Goal: Transaction & Acquisition: Download file/media

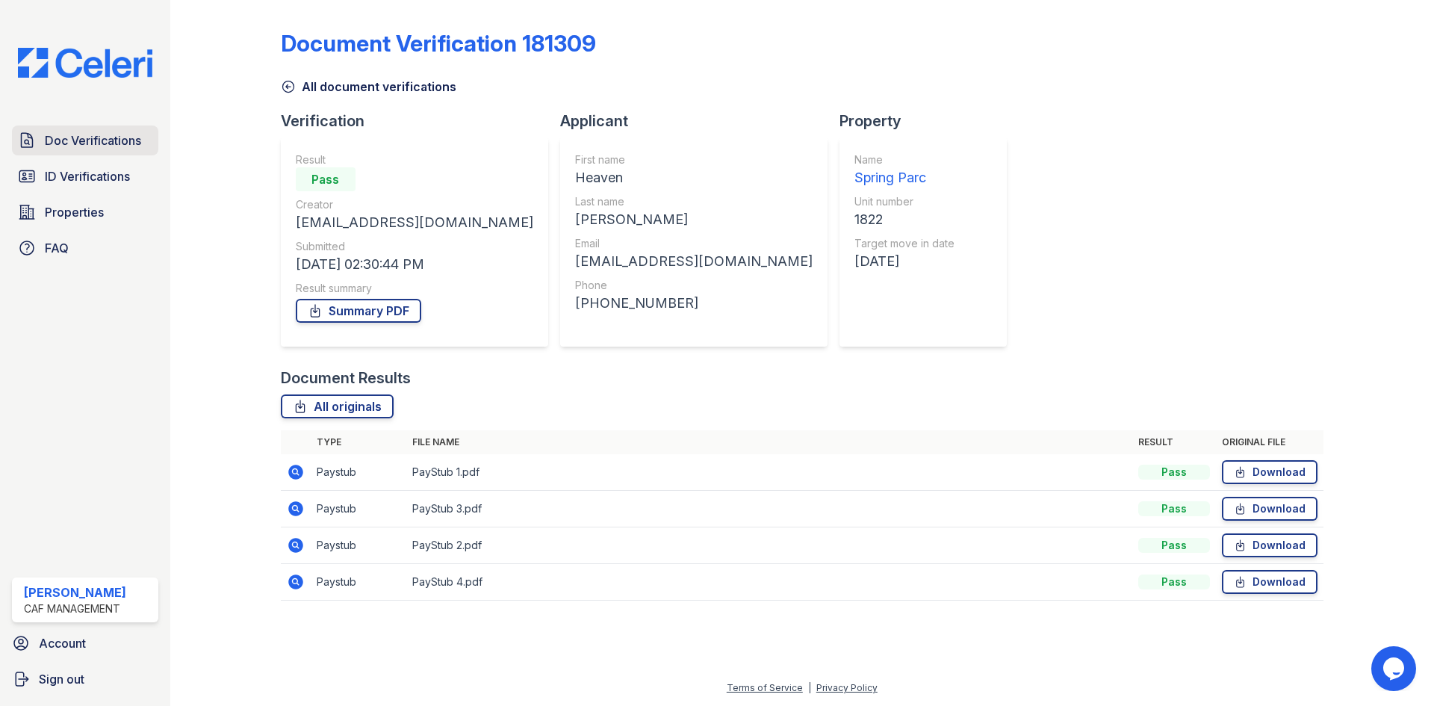
click at [130, 149] on span "Doc Verifications" at bounding box center [93, 140] width 96 height 18
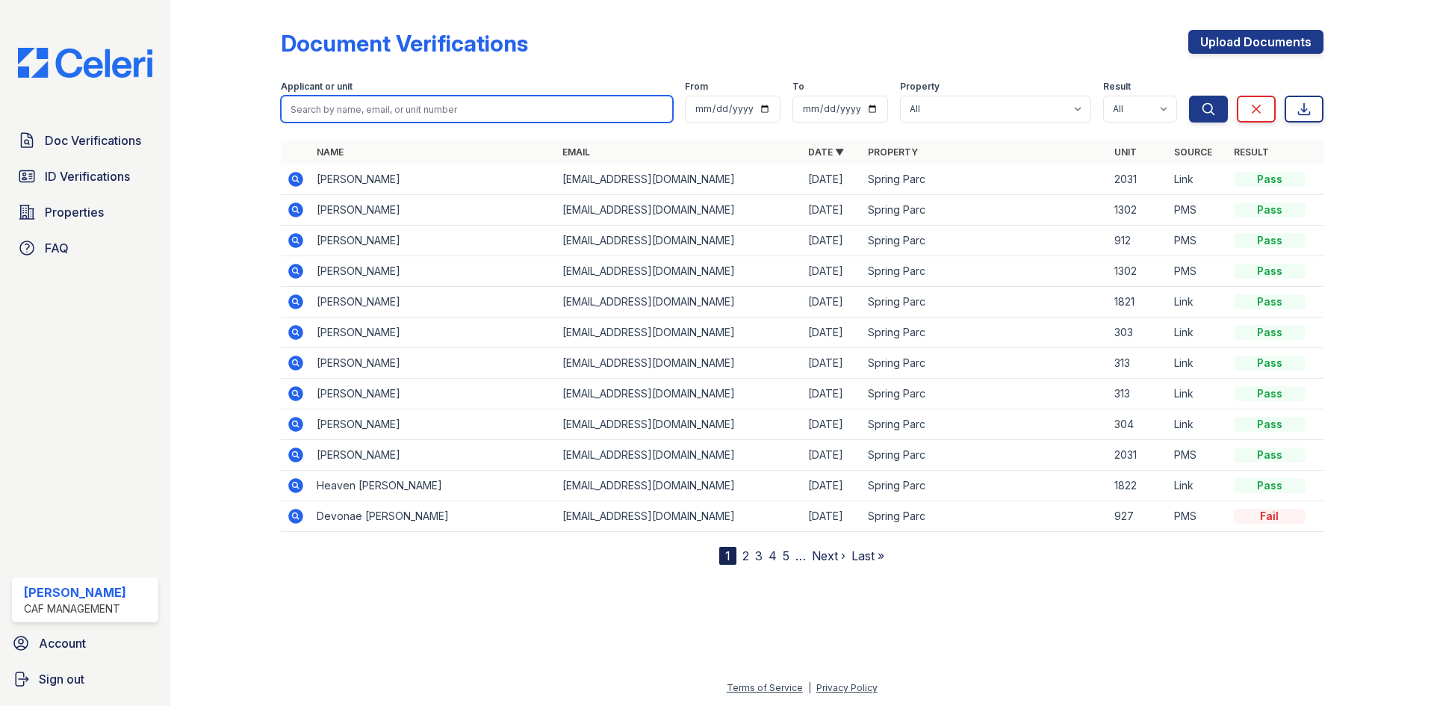
click at [404, 122] on input "search" at bounding box center [477, 109] width 392 height 27
type input "[PERSON_NAME]"
click at [715, 96] on button "Search" at bounding box center [1208, 109] width 39 height 27
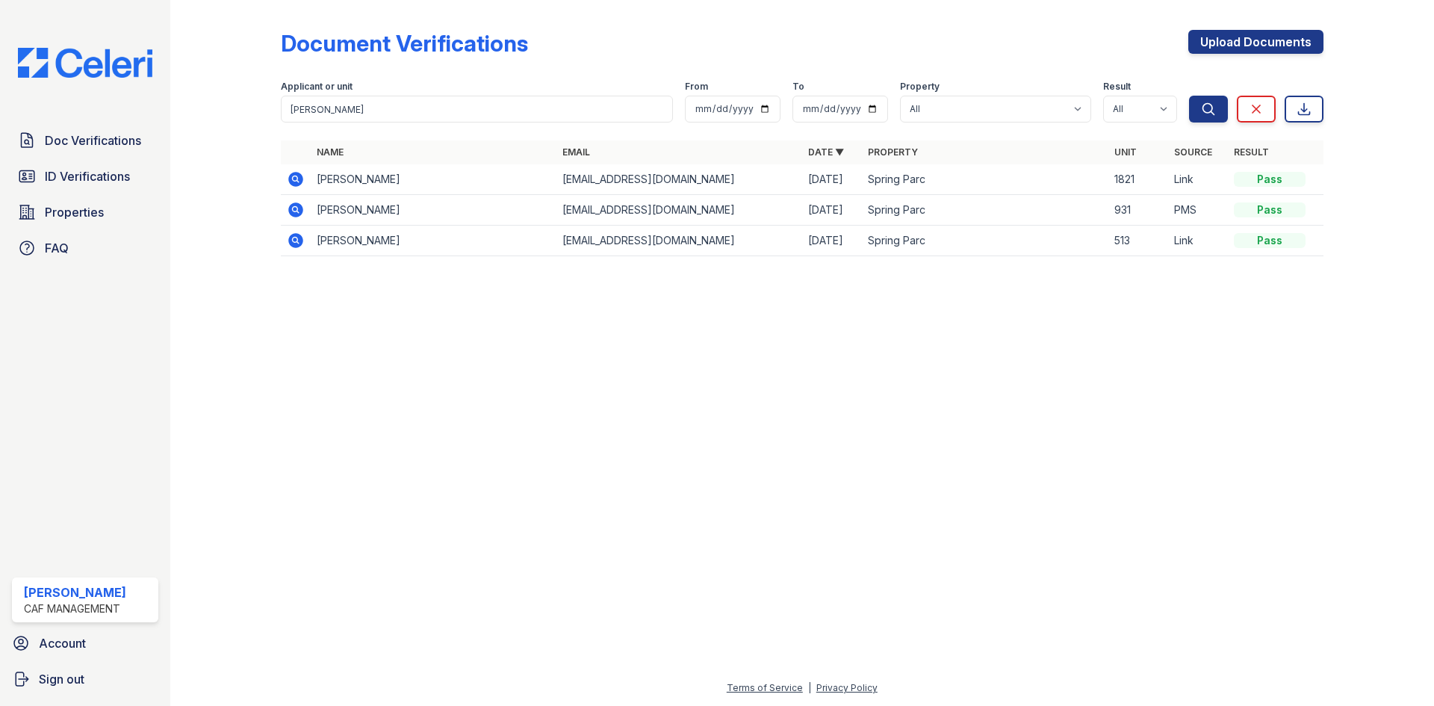
click at [303, 187] on icon at bounding box center [295, 179] width 15 height 15
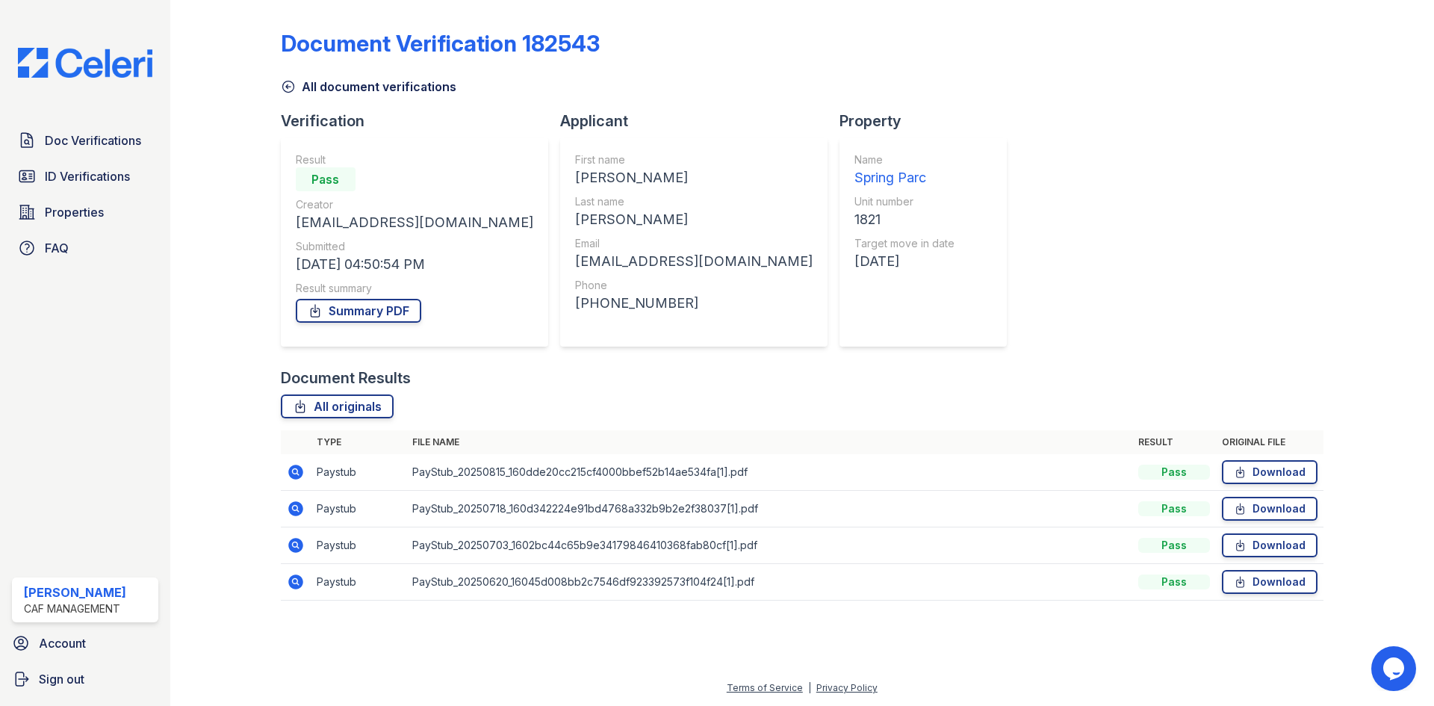
scroll to position [126, 0]
click at [1243, 460] on link "Download" at bounding box center [1270, 472] width 96 height 24
click at [1251, 510] on link "Download" at bounding box center [1270, 509] width 96 height 24
click at [1256, 557] on link "Download" at bounding box center [1270, 545] width 96 height 24
click at [421, 299] on link "Summary PDF" at bounding box center [358, 311] width 125 height 24
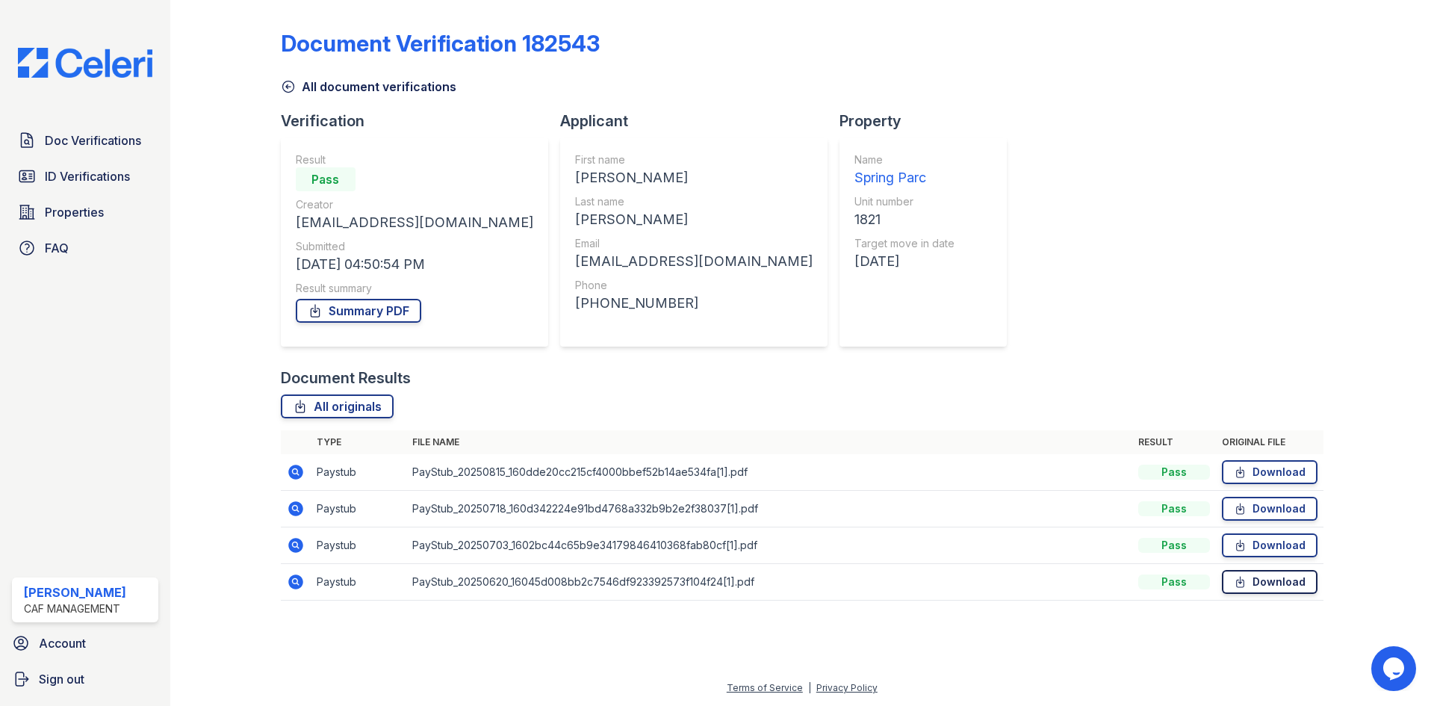
click at [1250, 594] on link "Download" at bounding box center [1270, 582] width 96 height 24
